Goal: Book appointment/travel/reservation

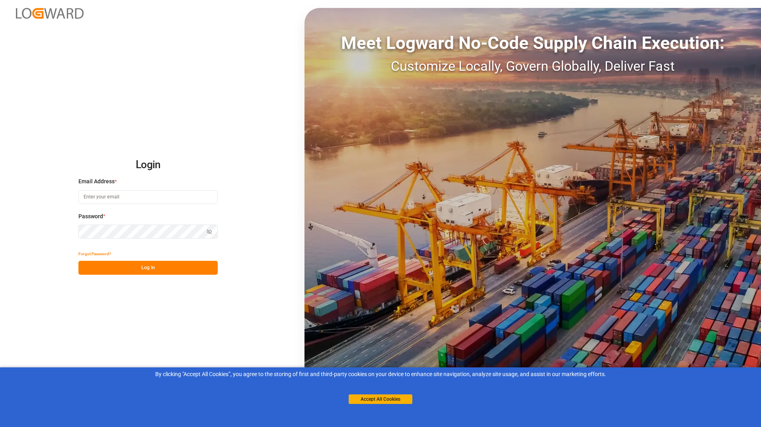
type input "[EMAIL_ADDRESS][DOMAIN_NAME]"
click at [120, 268] on button "Log In" at bounding box center [147, 268] width 139 height 14
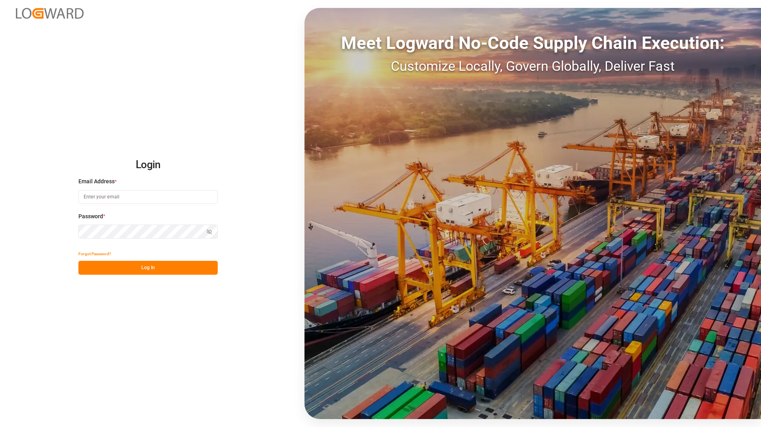
type input "[EMAIL_ADDRESS][DOMAIN_NAME]"
click at [120, 268] on button "Log In" at bounding box center [147, 268] width 139 height 14
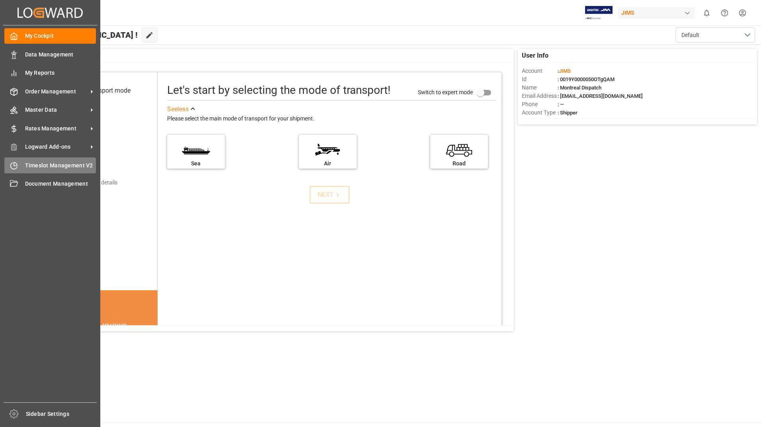
click at [69, 159] on div "Timeslot Management V2 Timeslot Management V2" at bounding box center [50, 166] width 92 height 16
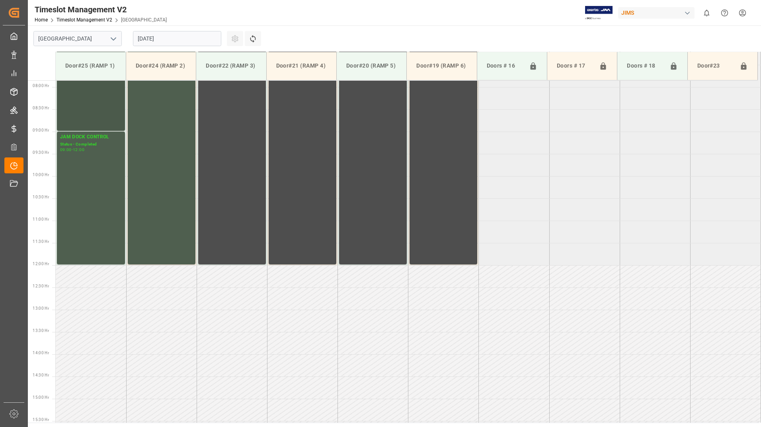
scroll to position [352, 0]
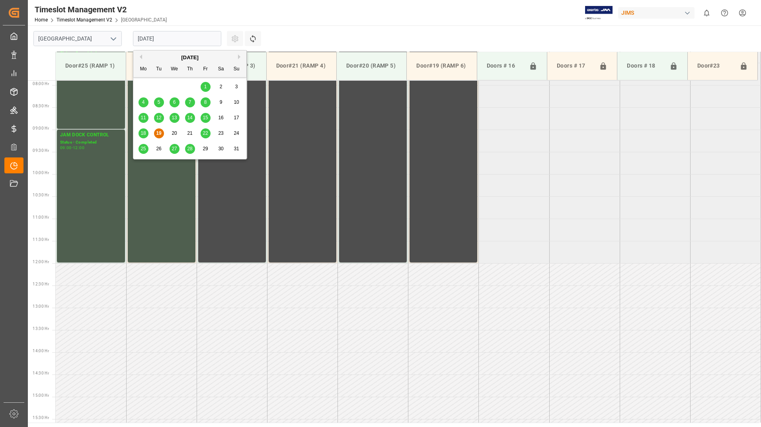
click at [183, 37] on input "[DATE]" at bounding box center [177, 38] width 88 height 15
click at [174, 133] on span "20" at bounding box center [174, 134] width 5 height 6
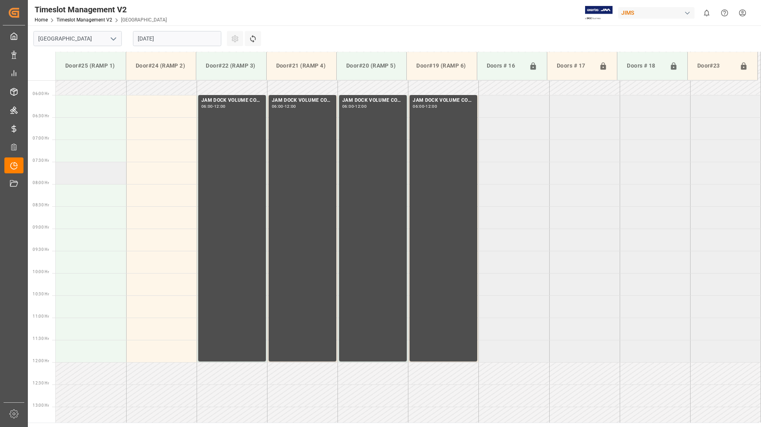
scroll to position [272, 0]
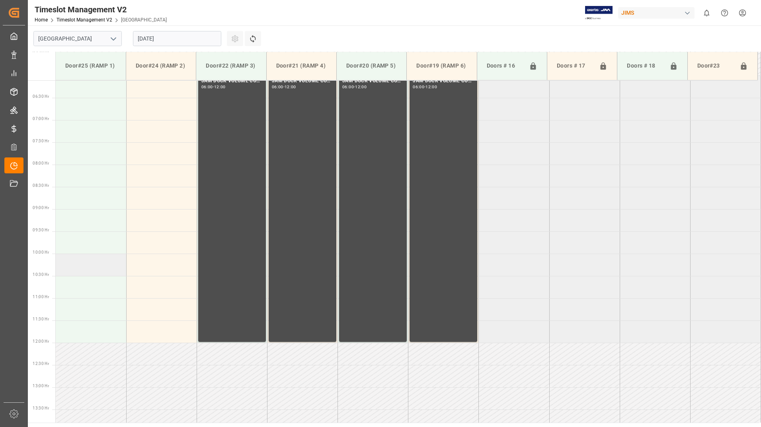
click at [94, 261] on td at bounding box center [91, 265] width 70 height 22
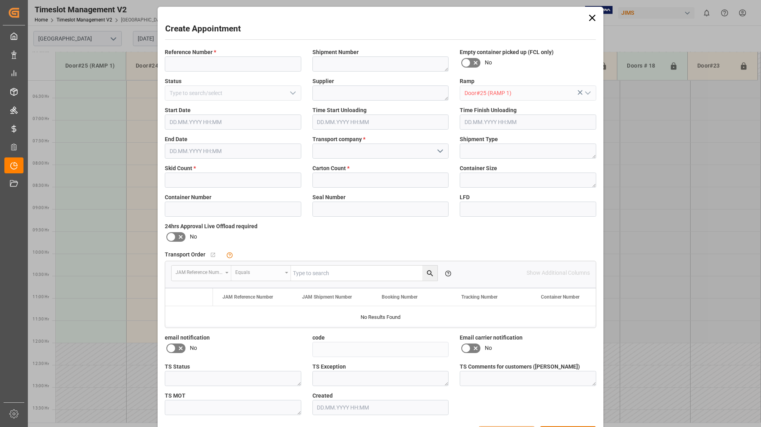
type input "[DATE] 10:00"
type input "[DATE] 10:30"
click at [187, 70] on input at bounding box center [233, 64] width 137 height 15
type input "none"
click at [346, 152] on input at bounding box center [380, 151] width 137 height 15
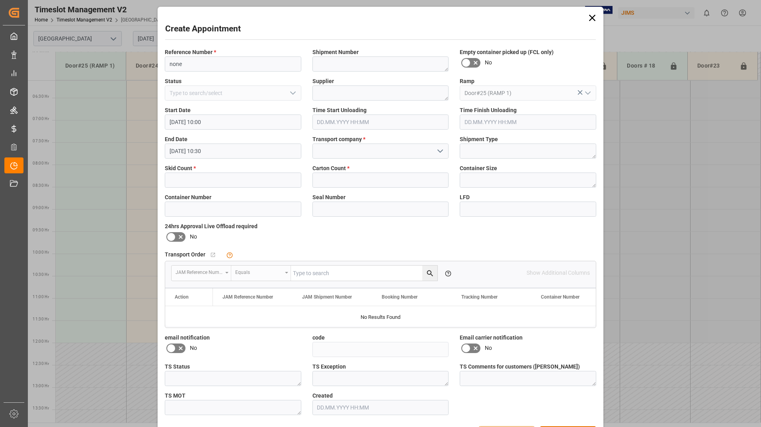
click at [441, 151] on polyline "open menu" at bounding box center [440, 151] width 5 height 2
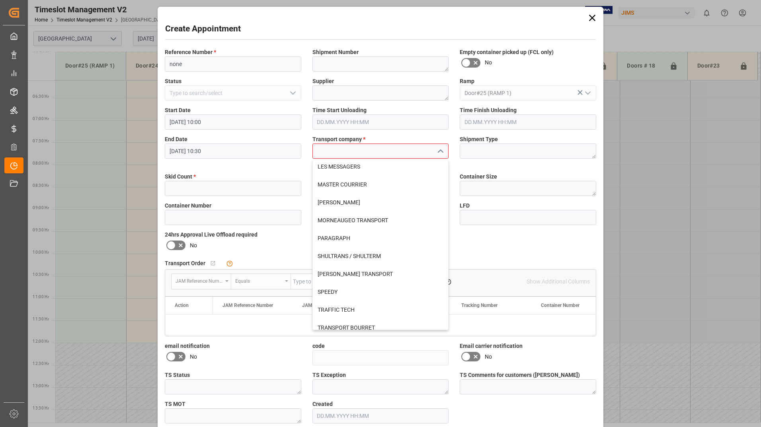
scroll to position [295, 0]
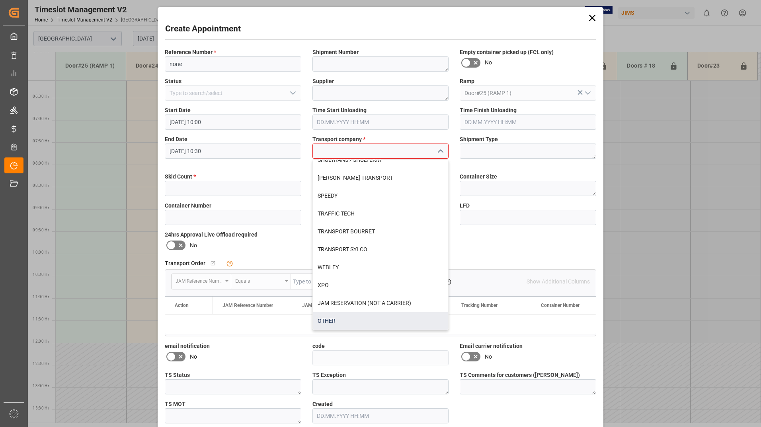
click at [336, 316] on div "OTHER" at bounding box center [381, 321] width 136 height 18
type input "OTHER"
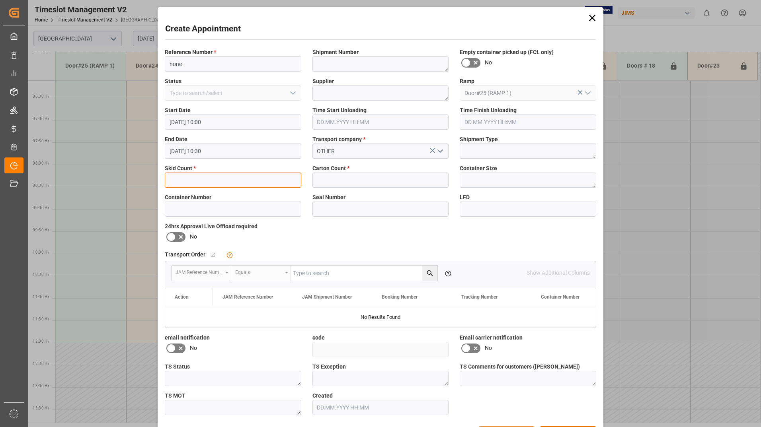
click at [256, 179] on input "text" at bounding box center [233, 180] width 137 height 15
type input "6"
click at [334, 177] on input "text" at bounding box center [380, 180] width 137 height 15
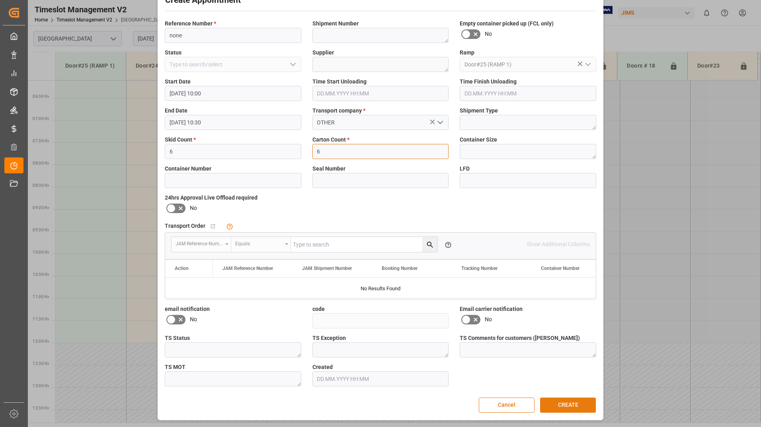
type input "6"
click at [556, 406] on button "CREATE" at bounding box center [568, 405] width 56 height 15
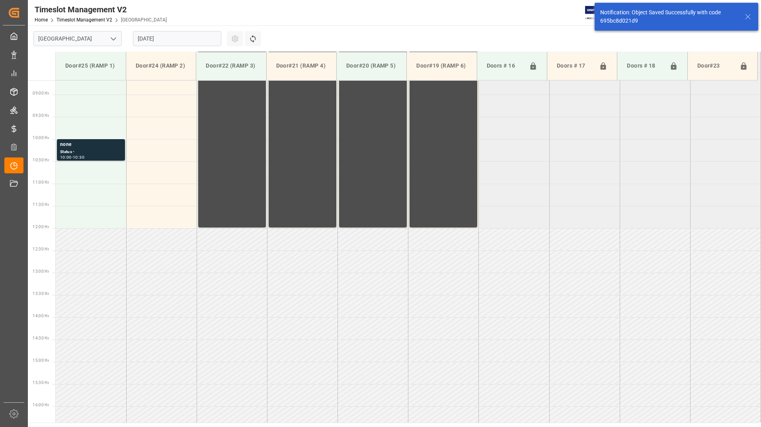
scroll to position [396, 0]
